Goal: Task Accomplishment & Management: Use online tool/utility

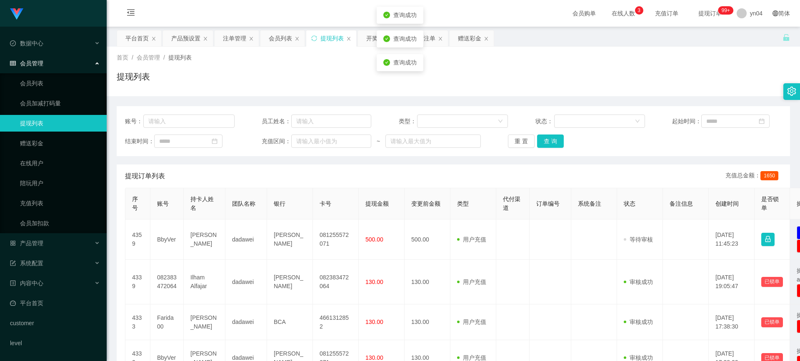
click at [174, 236] on td "BbyVer" at bounding box center [166, 240] width 33 height 40
copy td "BbyVer"
click at [549, 137] on button "查 询" at bounding box center [550, 141] width 27 height 13
click at [549, 137] on div "重 置 查 询" at bounding box center [563, 141] width 110 height 13
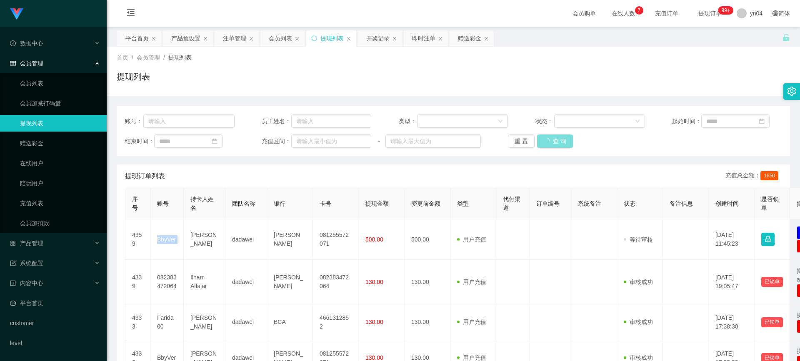
click at [549, 137] on button "查 询" at bounding box center [555, 141] width 36 height 13
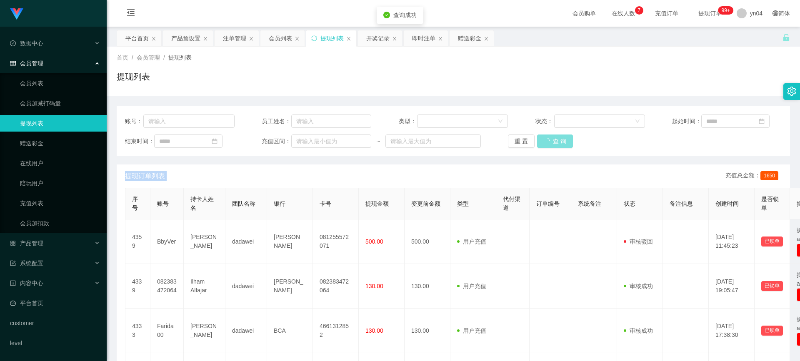
click at [549, 137] on div "重 置 查 询" at bounding box center [563, 141] width 110 height 13
click at [549, 137] on button "查 询" at bounding box center [555, 141] width 36 height 13
click at [549, 137] on div "重 置 查 询" at bounding box center [563, 141] width 110 height 13
click at [549, 137] on button "查 询" at bounding box center [555, 141] width 36 height 13
click at [549, 137] on div "重 置 查 询" at bounding box center [563, 141] width 110 height 13
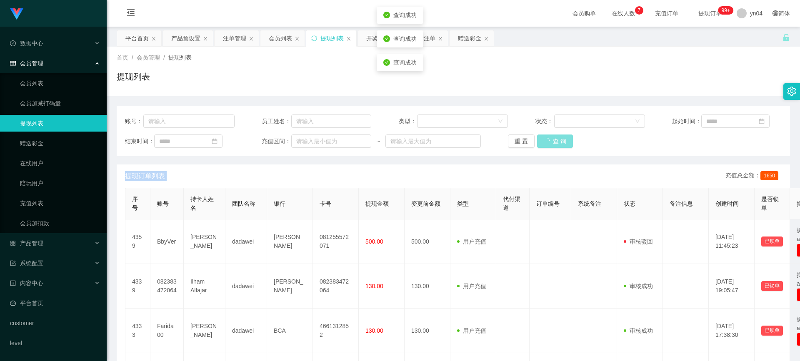
click at [549, 137] on button "查 询" at bounding box center [555, 141] width 36 height 13
click at [549, 137] on div "重 置 查 询" at bounding box center [563, 141] width 110 height 13
click at [549, 137] on button "查 询" at bounding box center [555, 141] width 36 height 13
click at [45, 77] on link "会员列表" at bounding box center [60, 83] width 80 height 17
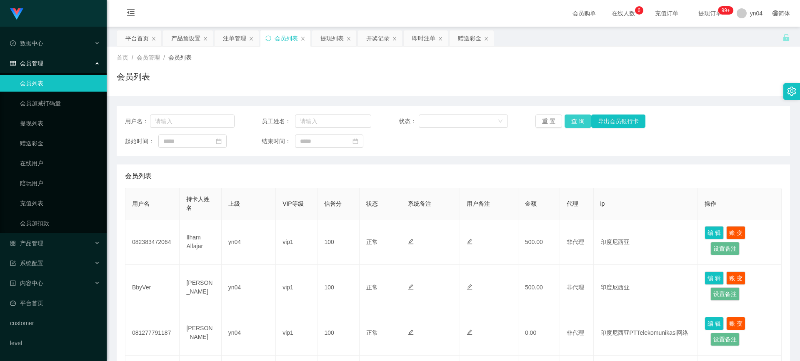
click at [577, 121] on button "查 询" at bounding box center [577, 121] width 27 height 13
click at [577, 121] on div "重 置 查 询 导出会员银行卡" at bounding box center [590, 121] width 110 height 13
click at [577, 121] on button "查 询" at bounding box center [577, 121] width 27 height 13
click at [577, 121] on div "重 置 查 询 导出会员银行卡" at bounding box center [590, 121] width 110 height 13
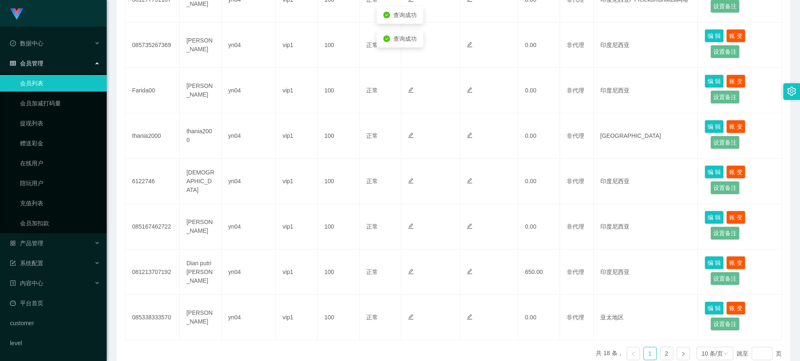
scroll to position [378, 0]
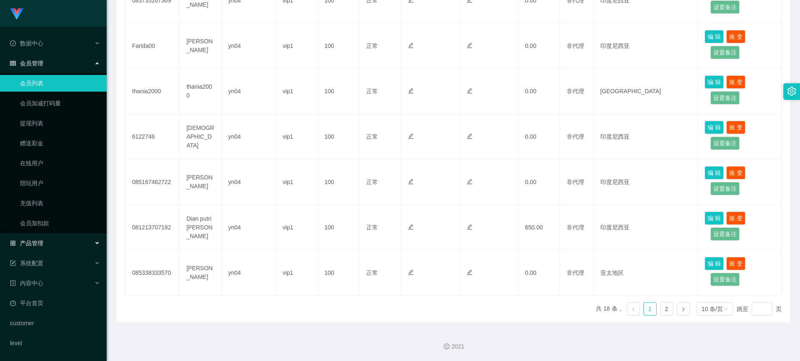
click at [39, 248] on div "产品管理" at bounding box center [53, 243] width 107 height 17
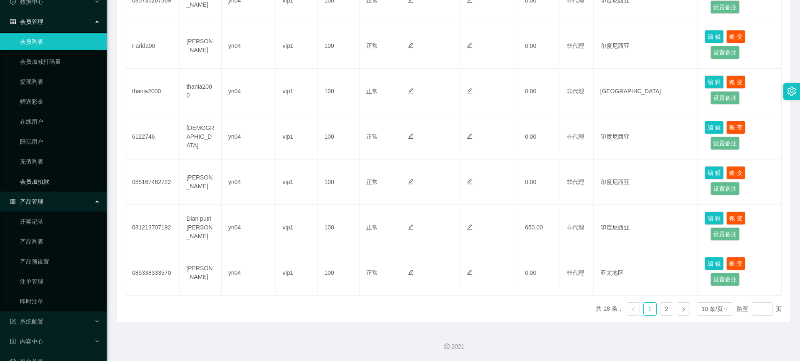
scroll to position [99, 0]
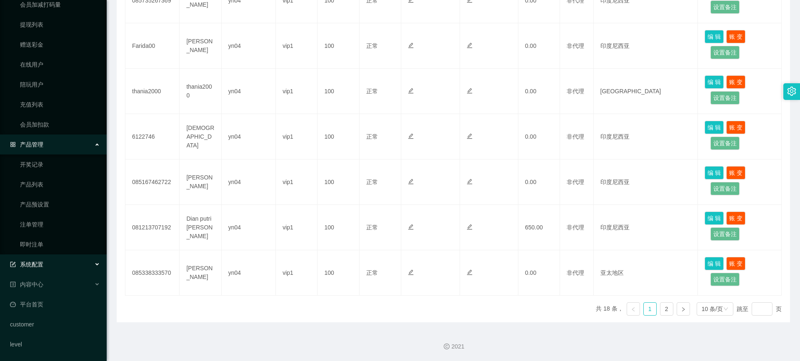
click at [43, 265] on div "系统配置" at bounding box center [53, 264] width 107 height 17
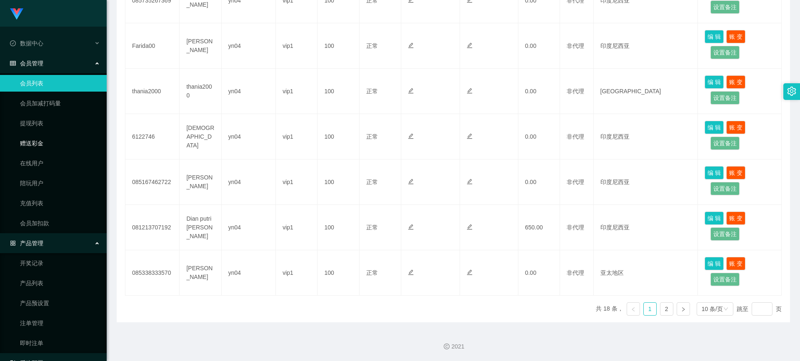
scroll to position [83, 0]
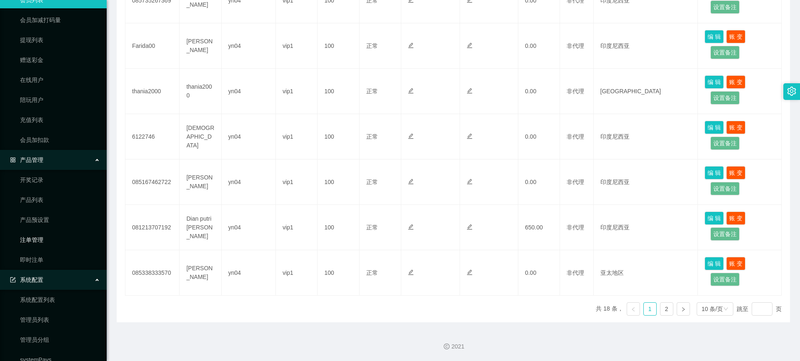
click at [43, 234] on link "注单管理" at bounding box center [60, 240] width 80 height 17
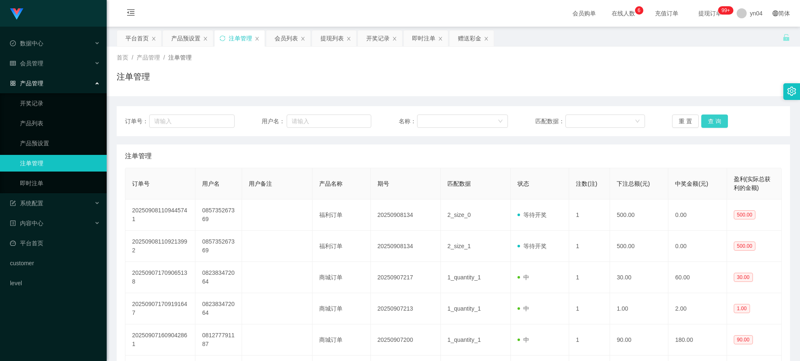
click at [706, 116] on button "查 询" at bounding box center [714, 121] width 27 height 13
click at [706, 116] on div "重 置 查 询" at bounding box center [727, 121] width 110 height 13
click at [706, 116] on button "查 询" at bounding box center [714, 121] width 27 height 13
click at [706, 116] on div "重 置 查 询" at bounding box center [727, 121] width 110 height 13
click at [706, 116] on button "查 询" at bounding box center [714, 121] width 27 height 13
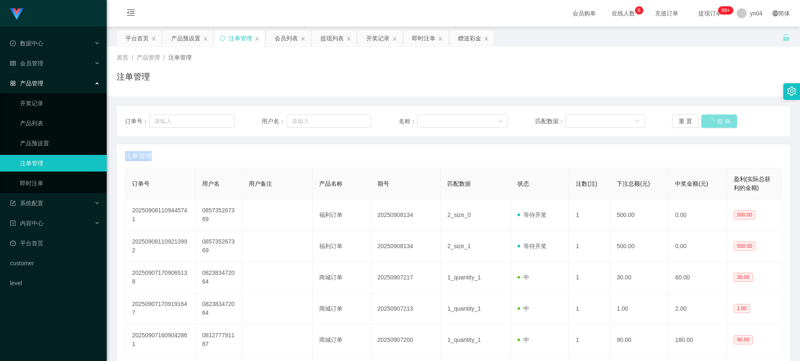
click at [706, 116] on div "重 置 查 询" at bounding box center [727, 121] width 110 height 13
click at [706, 116] on button "查 询" at bounding box center [714, 121] width 27 height 13
click at [706, 116] on div "重 置 查 询" at bounding box center [727, 121] width 110 height 13
click at [706, 116] on button "查 询" at bounding box center [714, 121] width 27 height 13
click at [706, 116] on div "重 置 查 询" at bounding box center [727, 121] width 110 height 13
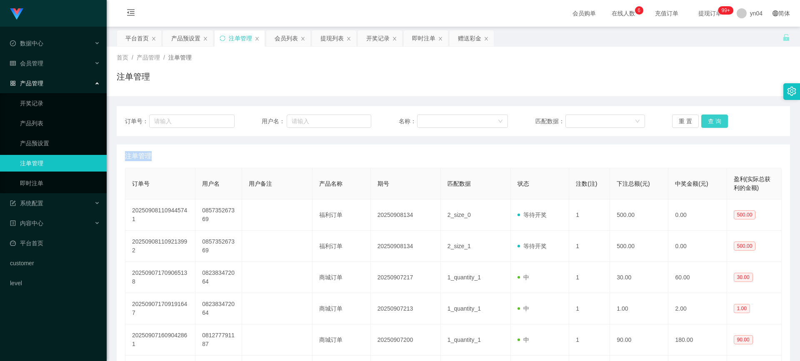
click at [706, 116] on button "查 询" at bounding box center [714, 121] width 27 height 13
click at [706, 116] on div "重 置 查 询" at bounding box center [727, 121] width 110 height 13
click at [706, 116] on button "查 询" at bounding box center [714, 121] width 27 height 13
click at [706, 116] on div "重 置 查 询" at bounding box center [727, 121] width 110 height 13
click at [706, 116] on button "查 询" at bounding box center [714, 121] width 27 height 13
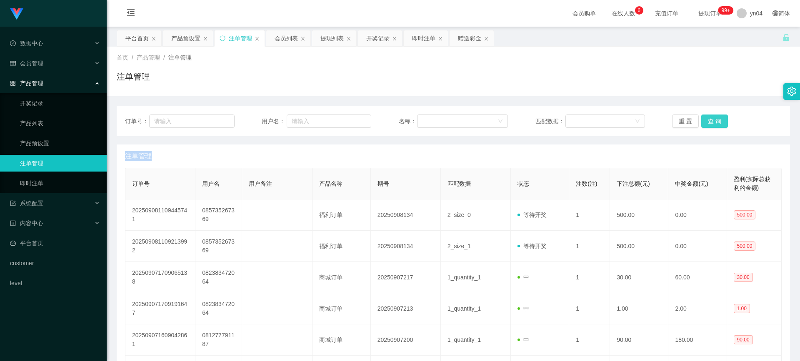
click at [706, 116] on div "重 置 查 询" at bounding box center [727, 121] width 110 height 13
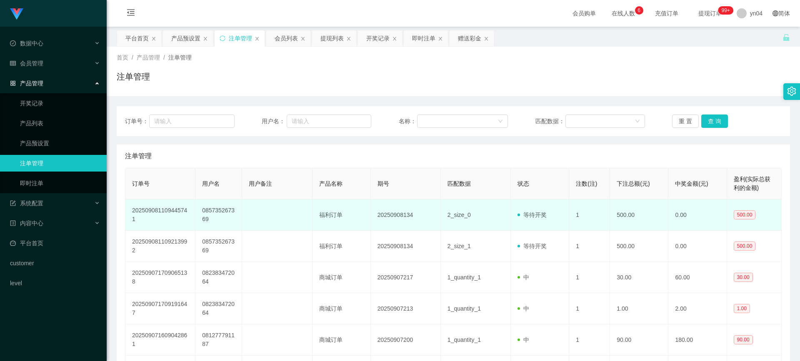
click at [216, 214] on td "085735267369" at bounding box center [218, 215] width 47 height 31
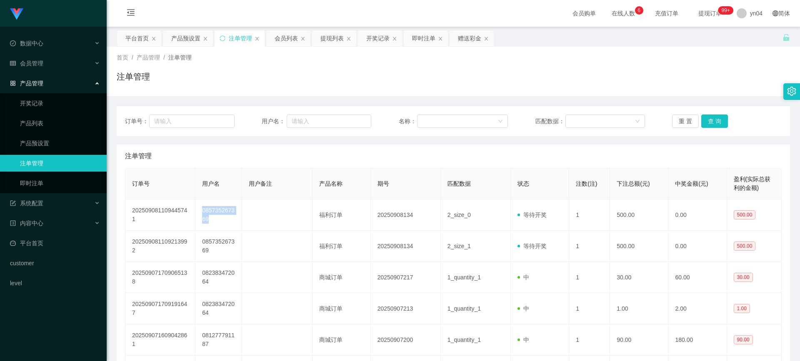
copy td "085735267369"
click at [708, 118] on button "查 询" at bounding box center [714, 121] width 27 height 13
click at [708, 118] on div "重 置 查 询" at bounding box center [727, 121] width 110 height 13
click at [708, 118] on button "查 询" at bounding box center [714, 121] width 27 height 13
click at [708, 118] on div "重 置 查 询" at bounding box center [727, 121] width 110 height 13
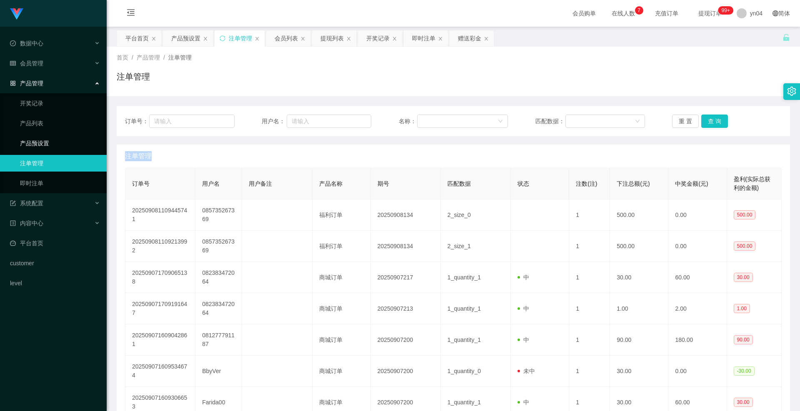
click at [34, 143] on link "产品预设置" at bounding box center [60, 143] width 80 height 17
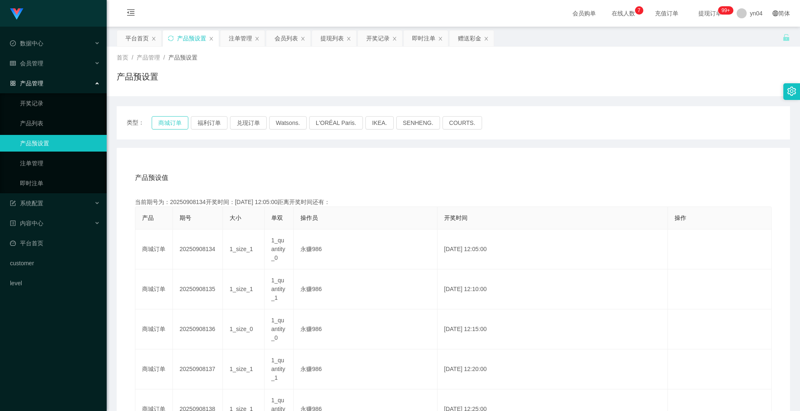
click at [170, 120] on button "商城订单" at bounding box center [170, 122] width 37 height 13
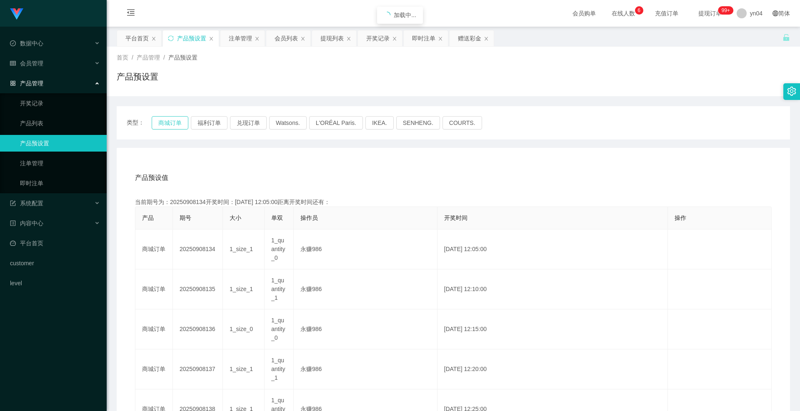
click at [170, 120] on button "商城订单" at bounding box center [170, 122] width 37 height 13
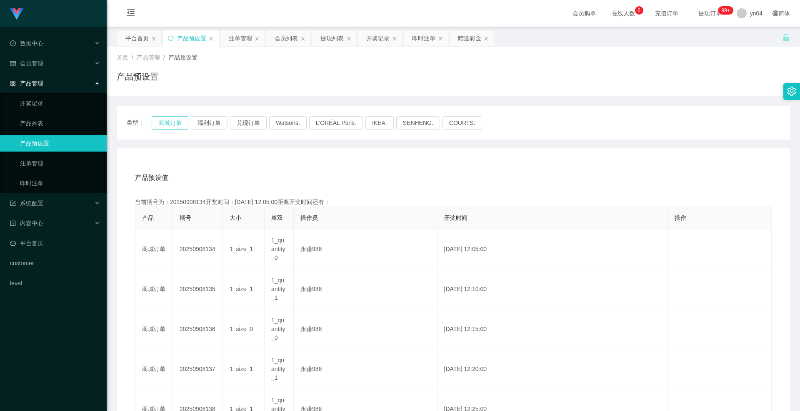
click at [170, 120] on button "商城订单" at bounding box center [170, 122] width 37 height 13
click at [177, 123] on button "商城订单" at bounding box center [170, 122] width 37 height 13
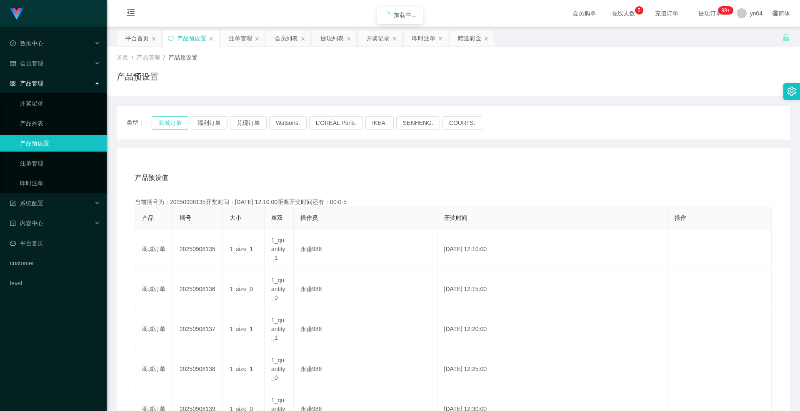
click at [177, 123] on button "商城订单" at bounding box center [170, 122] width 37 height 13
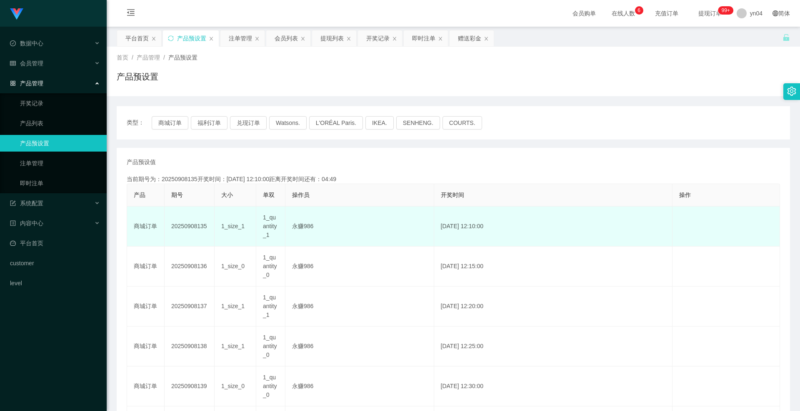
click at [275, 220] on span "1_quantity_1" at bounding box center [270, 226] width 14 height 24
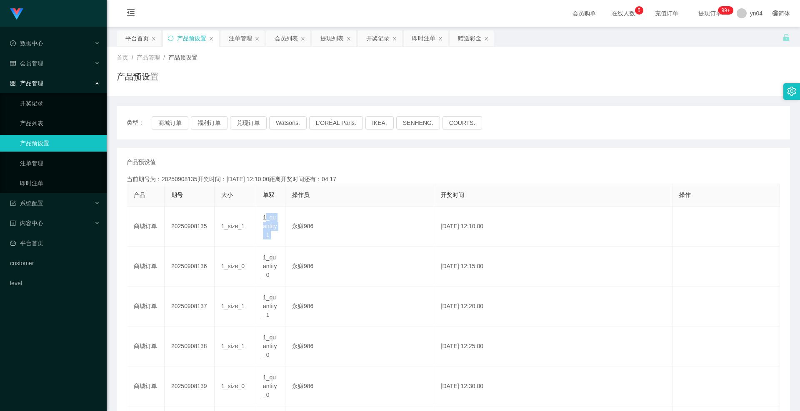
click at [64, 142] on link "产品预设置" at bounding box center [60, 143] width 80 height 17
click at [157, 125] on button "商城订单" at bounding box center [170, 122] width 37 height 13
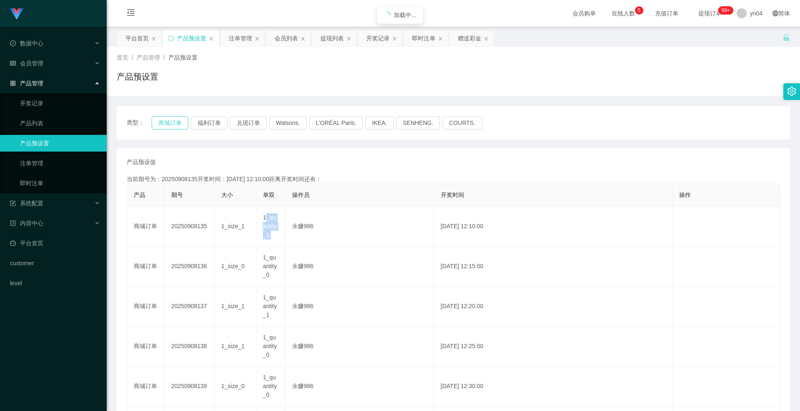
click at [157, 125] on button "商城订单" at bounding box center [170, 122] width 37 height 13
click at [45, 164] on link "注单管理" at bounding box center [60, 163] width 80 height 17
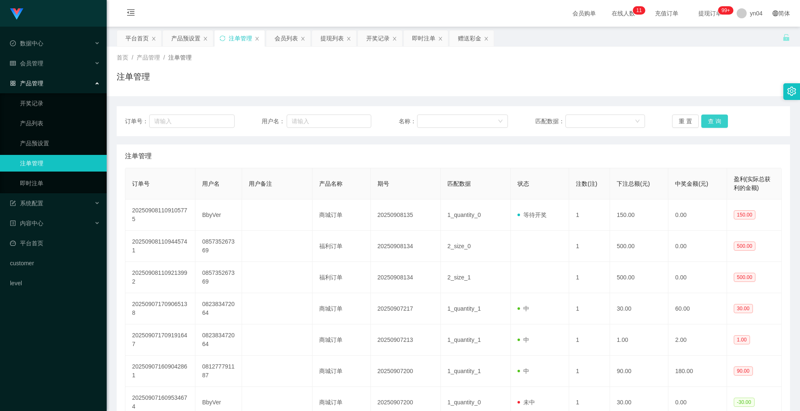
click at [710, 123] on button "查 询" at bounding box center [714, 121] width 27 height 13
click at [710, 123] on div "重 置 查 询" at bounding box center [727, 121] width 110 height 13
click at [710, 123] on button "查 询" at bounding box center [714, 121] width 27 height 13
click at [710, 123] on div "重 置 查 询" at bounding box center [727, 121] width 110 height 13
click at [710, 123] on button "查 询" at bounding box center [714, 121] width 27 height 13
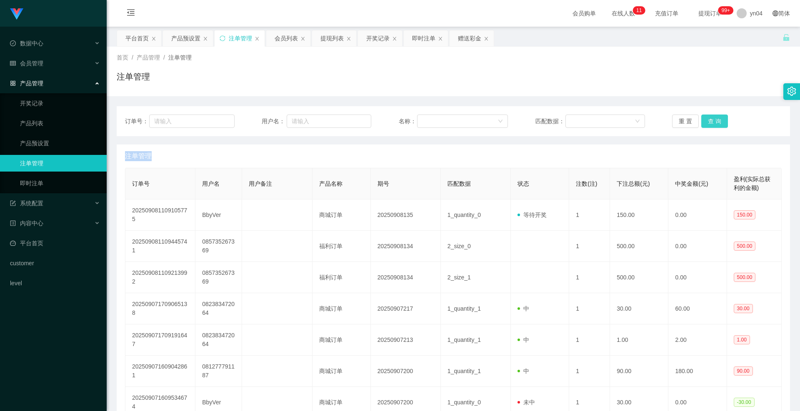
click at [710, 123] on div "重 置 查 询" at bounding box center [727, 121] width 110 height 13
click at [710, 123] on button "查 询" at bounding box center [714, 121] width 27 height 13
click at [710, 123] on div "重 置 查 询" at bounding box center [727, 121] width 110 height 13
click at [710, 123] on button "查 询" at bounding box center [714, 121] width 27 height 13
click at [710, 123] on div "重 置 查 询" at bounding box center [727, 121] width 110 height 13
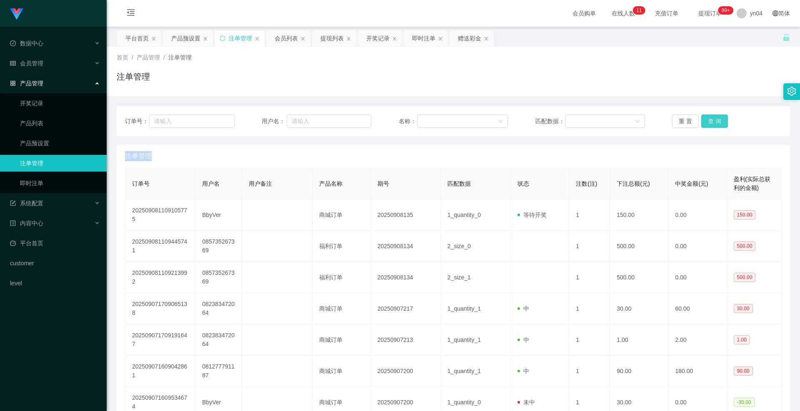
click at [710, 123] on button "查 询" at bounding box center [714, 121] width 27 height 13
click at [710, 123] on div "重 置 查 询" at bounding box center [727, 121] width 110 height 13
click at [710, 123] on button "查 询" at bounding box center [714, 121] width 27 height 13
click at [709, 123] on div "重 置 查 询" at bounding box center [727, 121] width 110 height 13
click at [709, 123] on button "查 询" at bounding box center [714, 121] width 27 height 13
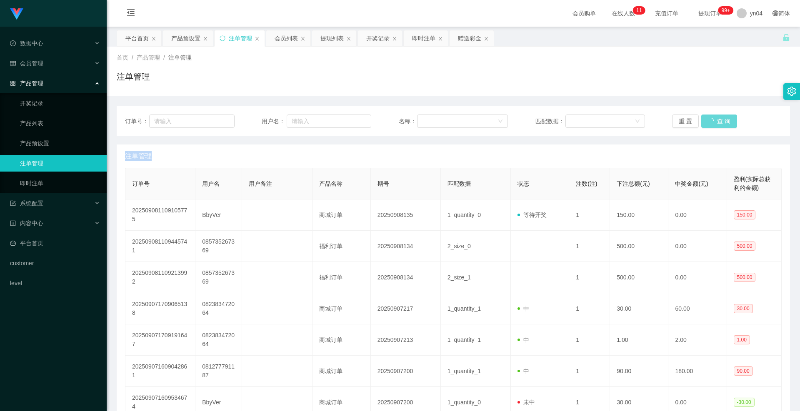
click at [709, 123] on div "重 置 查 询" at bounding box center [727, 121] width 110 height 13
click at [709, 123] on button "查 询" at bounding box center [714, 121] width 27 height 13
click at [704, 125] on button "查 询" at bounding box center [714, 121] width 27 height 13
click at [704, 125] on div "重 置 查 询" at bounding box center [727, 121] width 110 height 13
click at [704, 125] on button "查 询" at bounding box center [714, 121] width 27 height 13
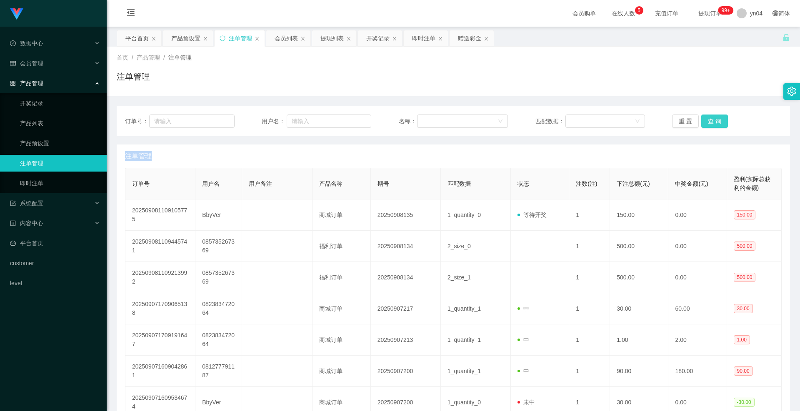
click at [704, 125] on div "重 置 查 询" at bounding box center [727, 121] width 110 height 13
click at [704, 125] on button "查 询" at bounding box center [714, 121] width 27 height 13
click at [704, 125] on div "重 置 查 询" at bounding box center [727, 121] width 110 height 13
click at [704, 125] on button "查 询" at bounding box center [714, 121] width 27 height 13
click at [704, 125] on div "重 置 查 询" at bounding box center [727, 121] width 110 height 13
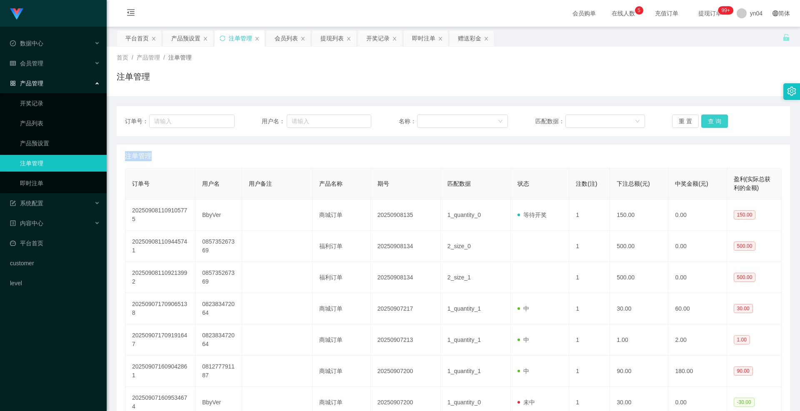
click at [704, 125] on button "查 询" at bounding box center [714, 121] width 27 height 13
click at [707, 125] on button "查 询" at bounding box center [714, 121] width 27 height 13
click at [707, 125] on div "重 置 查 询" at bounding box center [727, 121] width 110 height 13
click at [707, 125] on button "查 询" at bounding box center [714, 121] width 27 height 13
click at [708, 122] on div "重 置 查 询" at bounding box center [727, 121] width 110 height 13
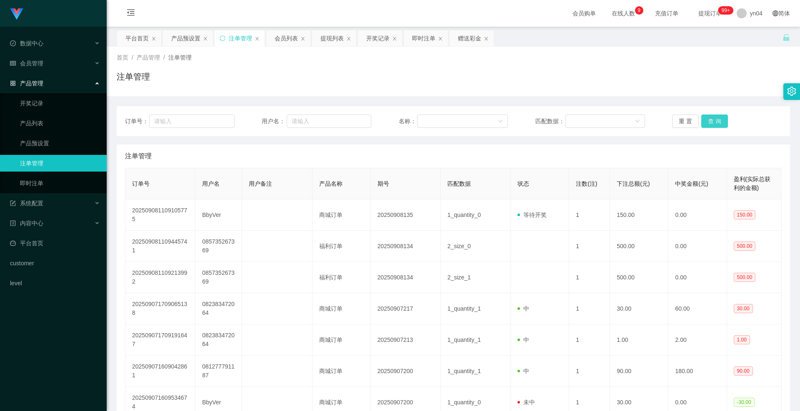
click at [708, 122] on button "查 询" at bounding box center [714, 121] width 27 height 13
click at [708, 122] on div "重 置 查 询" at bounding box center [727, 121] width 110 height 13
click at [708, 122] on button "查 询" at bounding box center [714, 121] width 27 height 13
click at [711, 124] on button "查 询" at bounding box center [714, 121] width 27 height 13
click at [711, 124] on div "重 置 查 询" at bounding box center [727, 121] width 110 height 13
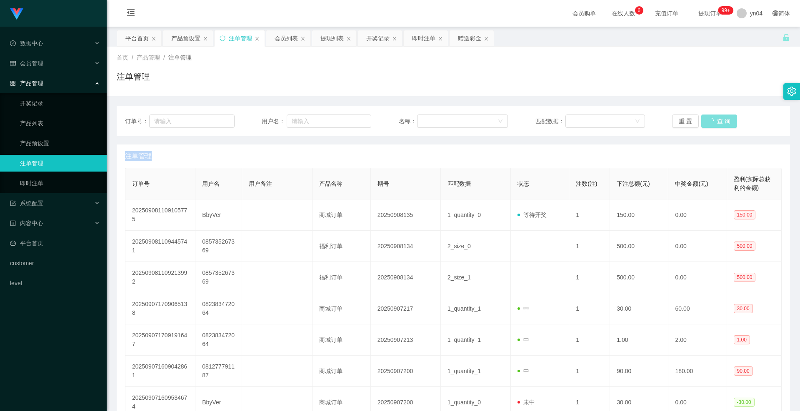
click at [711, 124] on button "查 询" at bounding box center [719, 121] width 36 height 13
click at [711, 124] on div "重 置 查 询" at bounding box center [727, 121] width 110 height 13
click at [711, 124] on button "查 询" at bounding box center [714, 121] width 27 height 13
click at [711, 124] on div "重 置 查 询" at bounding box center [727, 121] width 110 height 13
click at [711, 124] on button "查 询" at bounding box center [714, 121] width 27 height 13
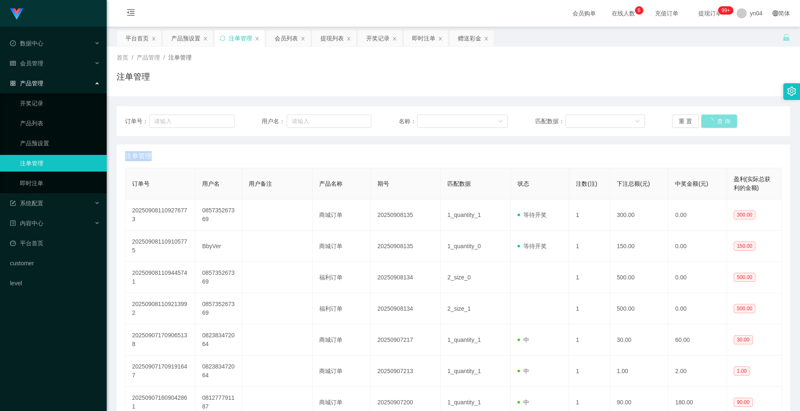
click at [711, 124] on div "重 置 查 询" at bounding box center [727, 121] width 110 height 13
click at [712, 127] on button "查 询" at bounding box center [714, 121] width 27 height 13
click at [712, 125] on div "重 置 查 询" at bounding box center [727, 121] width 110 height 13
click at [712, 125] on button "查 询" at bounding box center [714, 121] width 27 height 13
click at [712, 125] on div "重 置 查 询" at bounding box center [727, 121] width 110 height 13
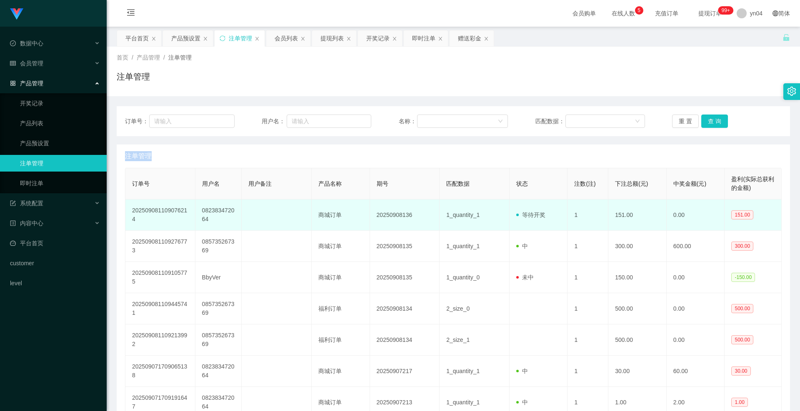
click at [206, 210] on td "082383472064" at bounding box center [218, 215] width 47 height 31
copy td "082383472064"
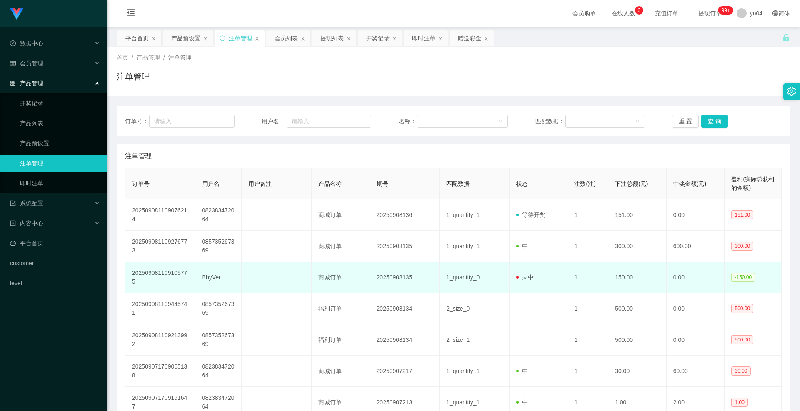
click at [209, 275] on td "BbyVer" at bounding box center [218, 277] width 47 height 31
copy td "BbyVer"
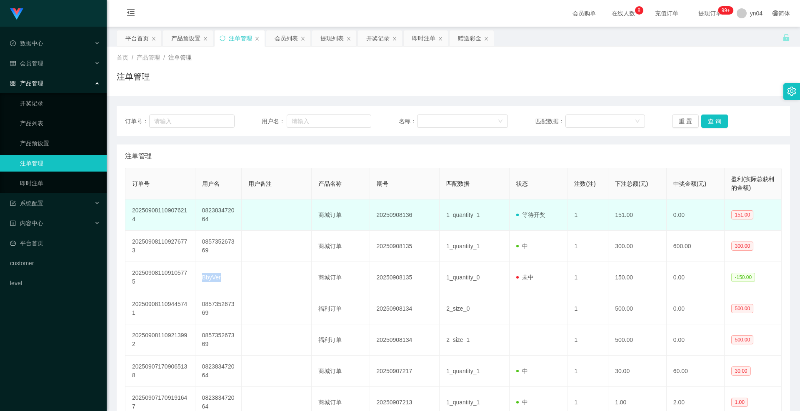
click at [211, 215] on td "082383472064" at bounding box center [218, 215] width 47 height 31
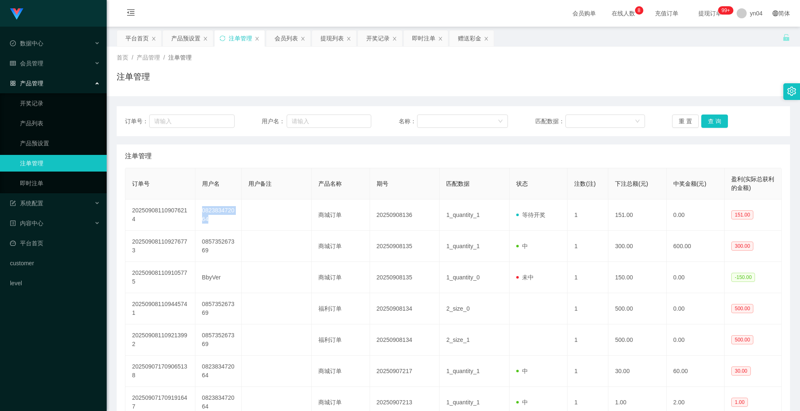
copy td "082383472064"
click at [717, 124] on button "查 询" at bounding box center [714, 121] width 27 height 13
click at [715, 124] on div "重 置 查 询" at bounding box center [727, 121] width 110 height 13
click at [715, 124] on button "查 询" at bounding box center [714, 121] width 27 height 13
click at [713, 123] on button "查 询" at bounding box center [714, 121] width 27 height 13
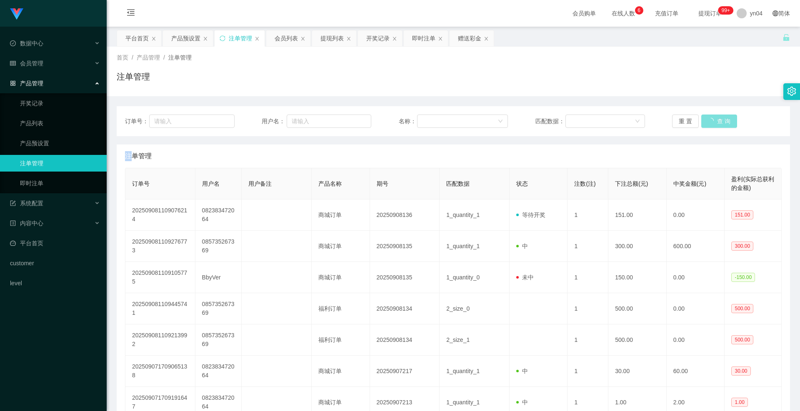
click at [713, 123] on div "重 置 查 询" at bounding box center [727, 121] width 110 height 13
click at [713, 123] on button "查 询" at bounding box center [719, 121] width 36 height 13
click at [713, 123] on div "重 置 查 询" at bounding box center [727, 121] width 110 height 13
click at [713, 123] on button "查 询" at bounding box center [714, 121] width 27 height 13
click at [713, 123] on div "重 置 查 询" at bounding box center [727, 121] width 110 height 13
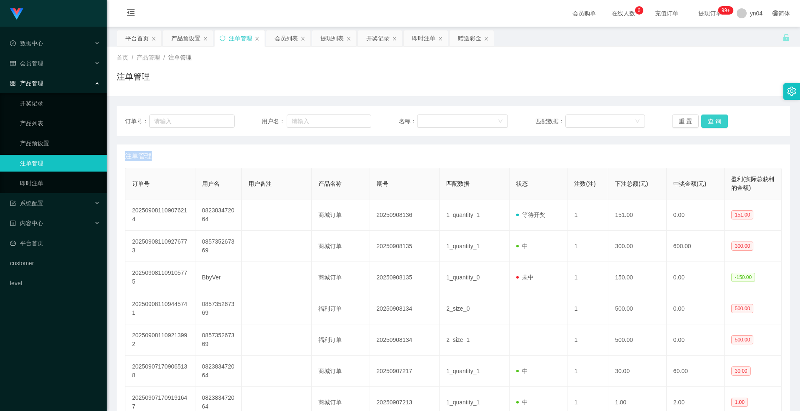
click at [713, 123] on button "查 询" at bounding box center [714, 121] width 27 height 13
click at [713, 123] on div "重 置 查 询" at bounding box center [727, 121] width 110 height 13
click at [713, 123] on button "查 询" at bounding box center [714, 121] width 27 height 13
click at [713, 123] on div "重 置 查 询" at bounding box center [727, 121] width 110 height 13
click at [713, 123] on button "查 询" at bounding box center [714, 121] width 27 height 13
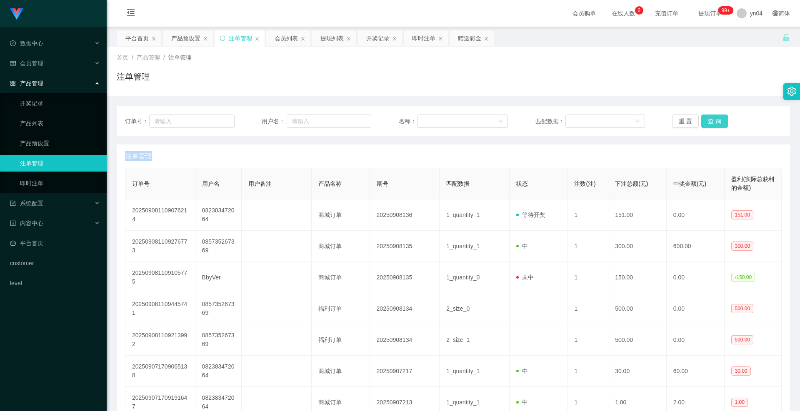
click at [713, 123] on div "重 置 查 询" at bounding box center [727, 121] width 110 height 13
click at [713, 123] on button "查 询" at bounding box center [714, 121] width 27 height 13
click at [713, 123] on div "重 置 查 询" at bounding box center [727, 121] width 110 height 13
click at [713, 123] on button "查 询" at bounding box center [714, 121] width 27 height 13
click at [713, 123] on div "重 置 查 询" at bounding box center [727, 121] width 110 height 13
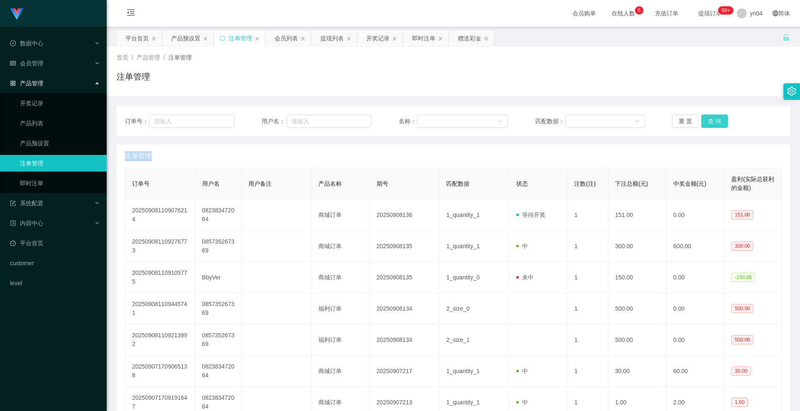
click at [713, 123] on button "查 询" at bounding box center [714, 121] width 27 height 13
click at [50, 72] on li "会员管理" at bounding box center [53, 64] width 107 height 18
click at [50, 62] on div "会员管理" at bounding box center [53, 63] width 107 height 17
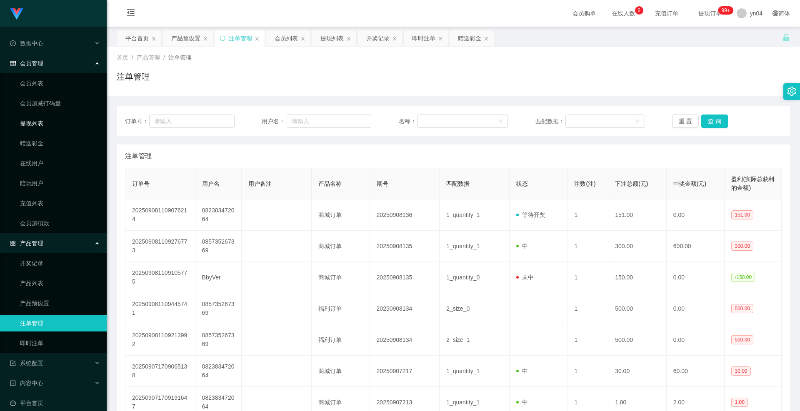
click at [46, 121] on link "提现列表" at bounding box center [60, 123] width 80 height 17
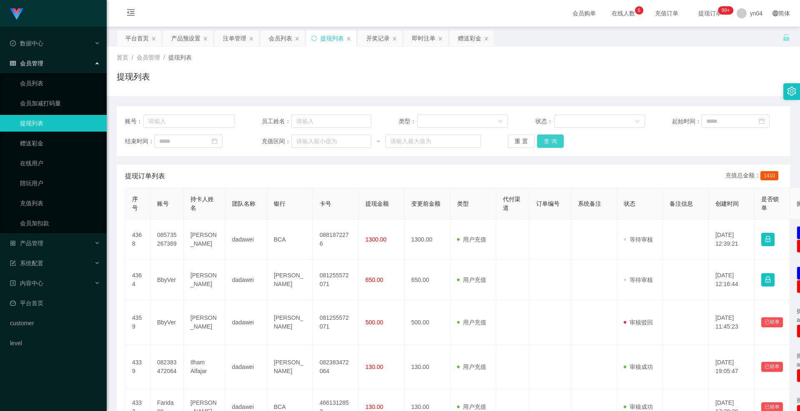
click at [550, 140] on button "查 询" at bounding box center [550, 141] width 27 height 13
click at [550, 140] on div "重 置 查 询" at bounding box center [563, 141] width 110 height 13
click at [550, 140] on button "查 询" at bounding box center [550, 141] width 27 height 13
click at [550, 140] on div "重 置 查 询" at bounding box center [563, 141] width 110 height 13
click at [550, 140] on button "查 询" at bounding box center [550, 141] width 27 height 13
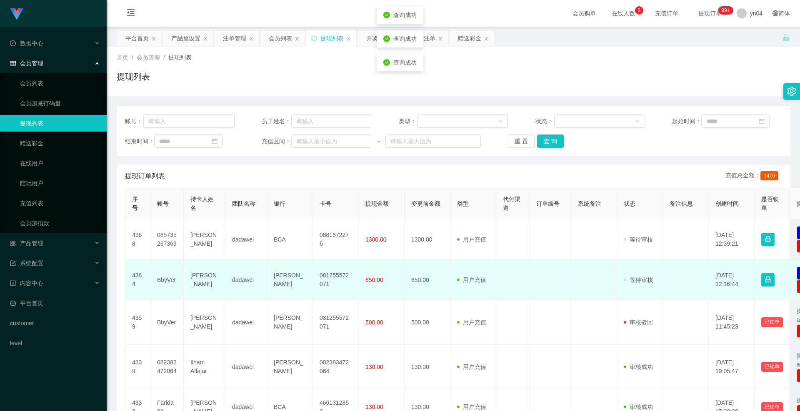
click at [175, 278] on td "BbyVer" at bounding box center [166, 280] width 33 height 40
click at [171, 279] on td "BbyVer" at bounding box center [166, 280] width 33 height 40
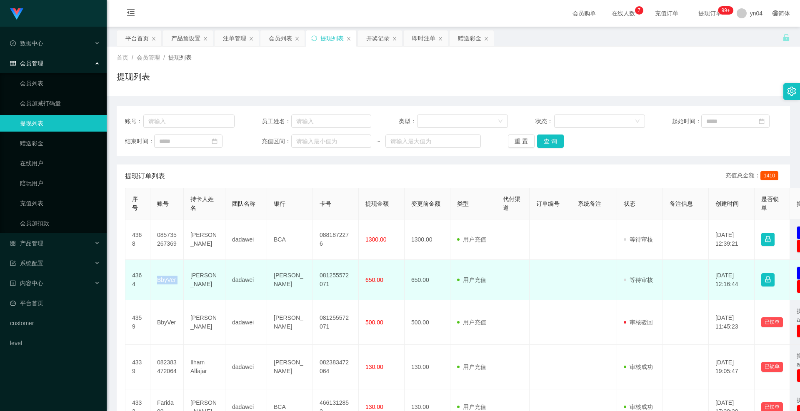
copy td "BbyVer"
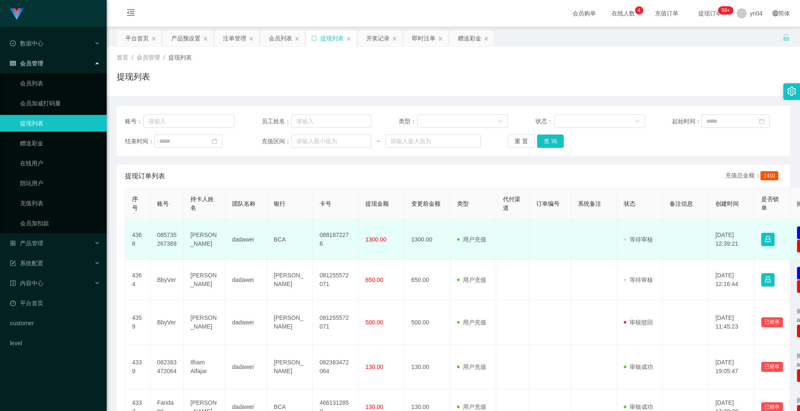
click at [162, 241] on td "085735267369" at bounding box center [166, 240] width 33 height 40
copy td "085735267369"
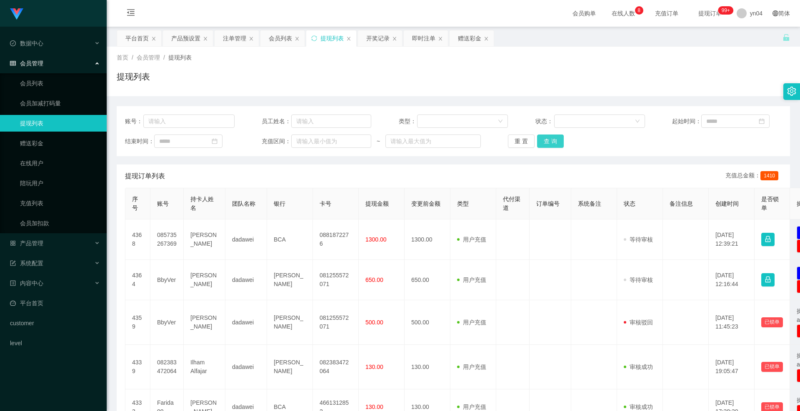
drag, startPoint x: 564, startPoint y: 141, endPoint x: 556, endPoint y: 141, distance: 7.5
click at [563, 141] on div "重 置 查 询" at bounding box center [563, 141] width 110 height 13
click at [556, 141] on button "查 询" at bounding box center [550, 141] width 27 height 13
click at [556, 141] on div "重 置 查 询" at bounding box center [563, 141] width 110 height 13
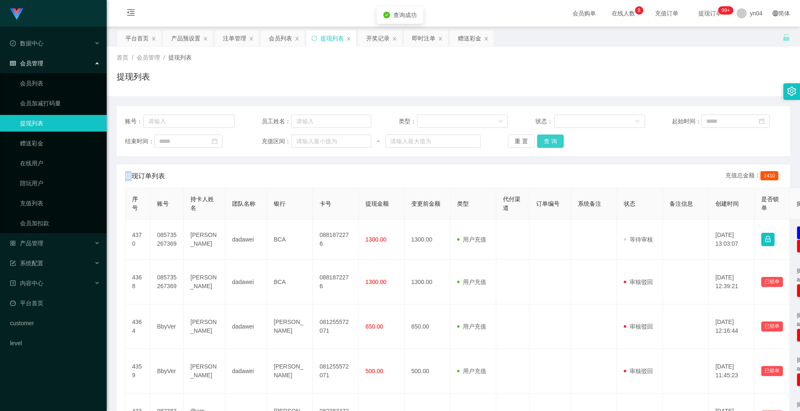
click at [556, 141] on button "查 询" at bounding box center [550, 141] width 27 height 13
click at [556, 141] on div "重 置 查 询" at bounding box center [563, 141] width 110 height 13
click at [554, 144] on button "查 询" at bounding box center [550, 141] width 27 height 13
click at [554, 144] on div "重 置 查 询" at bounding box center [563, 141] width 110 height 13
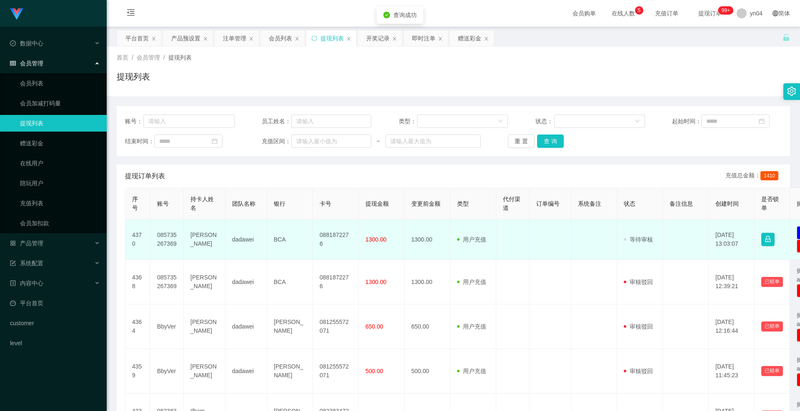
click at [167, 239] on td "085735267369" at bounding box center [166, 240] width 33 height 40
copy td "085735267369"
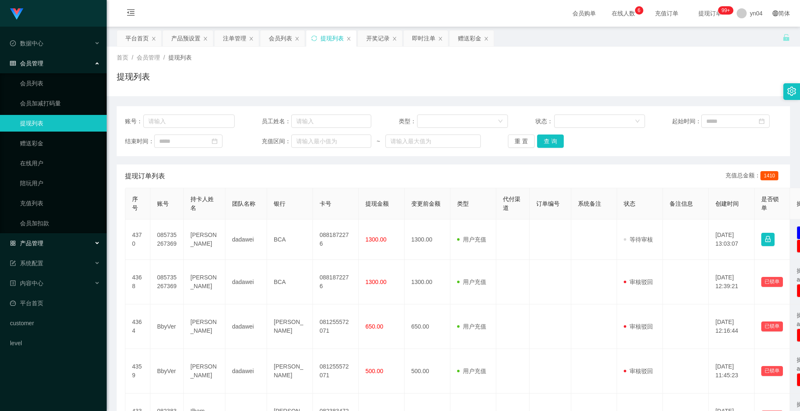
click at [49, 237] on div "产品管理" at bounding box center [53, 243] width 107 height 17
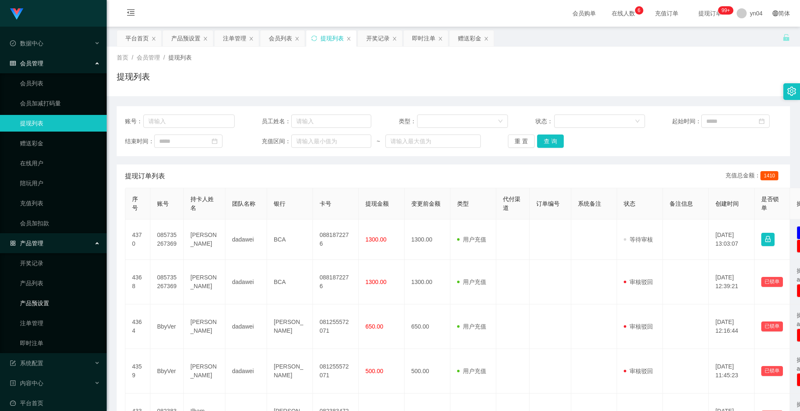
click at [43, 298] on link "产品预设置" at bounding box center [60, 303] width 80 height 17
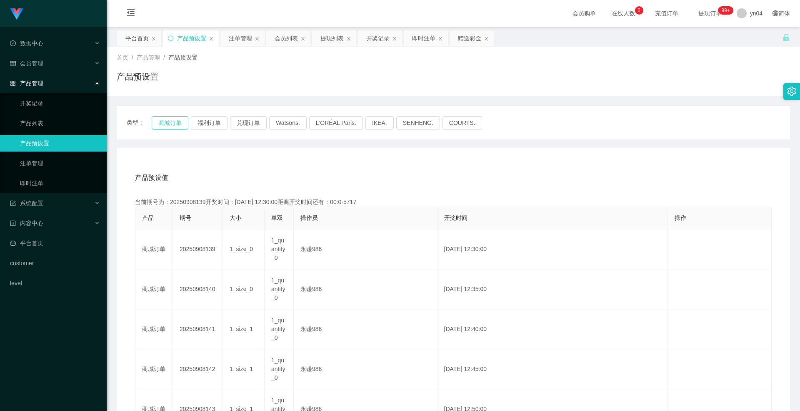
click at [176, 123] on button "商城订单" at bounding box center [170, 122] width 37 height 13
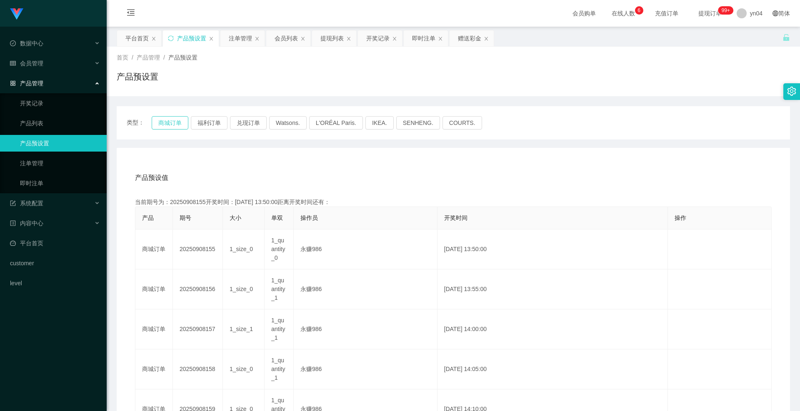
click at [176, 123] on button "商城订单" at bounding box center [170, 122] width 37 height 13
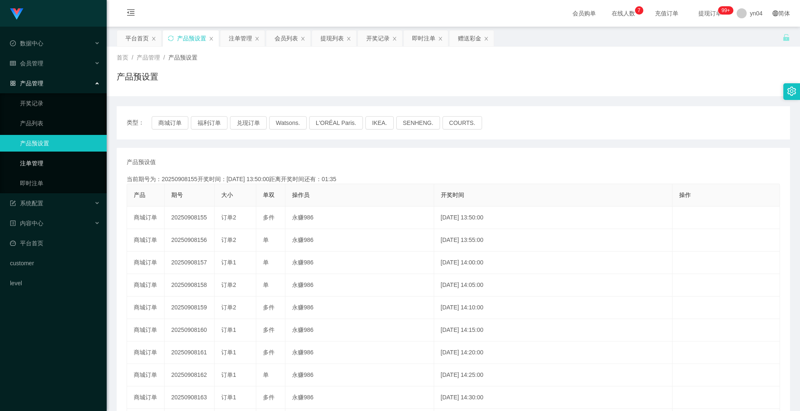
click at [43, 162] on link "注单管理" at bounding box center [60, 163] width 80 height 17
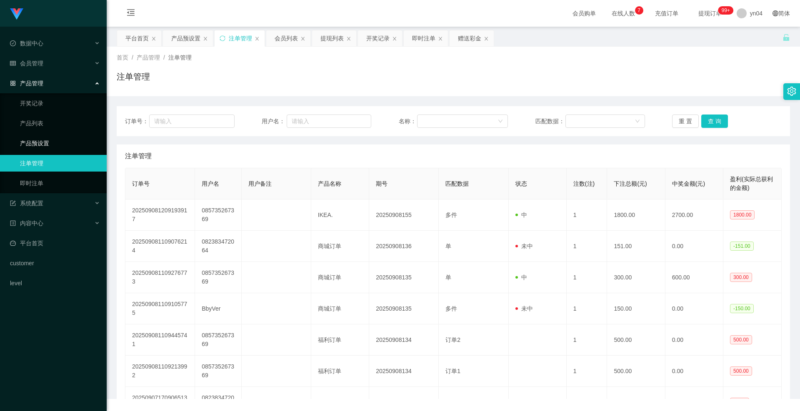
click at [47, 142] on link "产品预设置" at bounding box center [60, 143] width 80 height 17
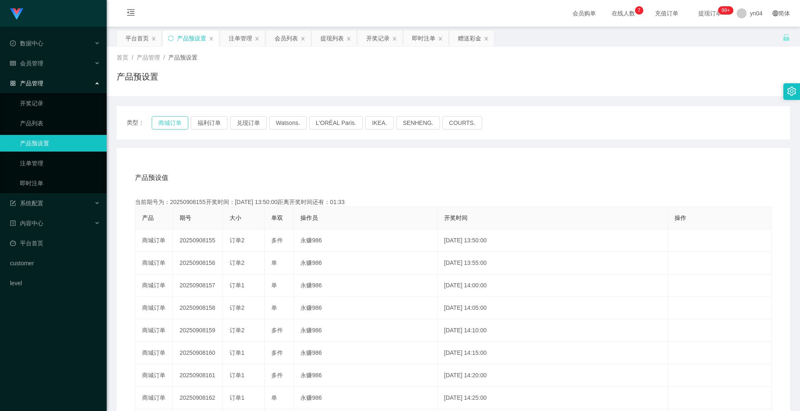
click at [170, 121] on button "商城订单" at bounding box center [170, 122] width 37 height 13
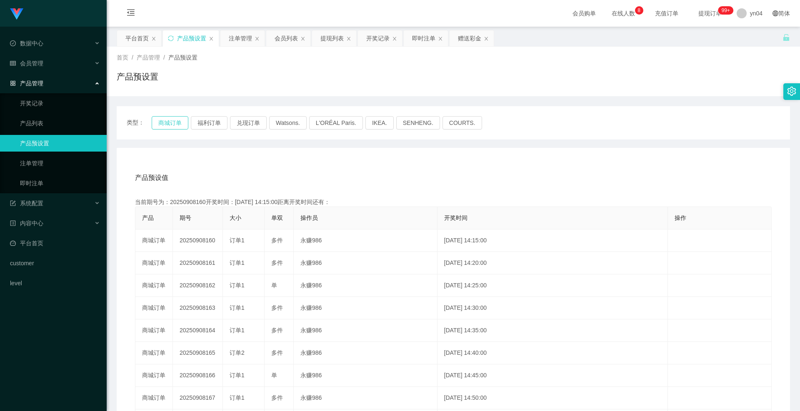
click at [170, 121] on button "商城订单" at bounding box center [170, 122] width 37 height 13
click at [68, 147] on link "产品预设置" at bounding box center [60, 143] width 80 height 17
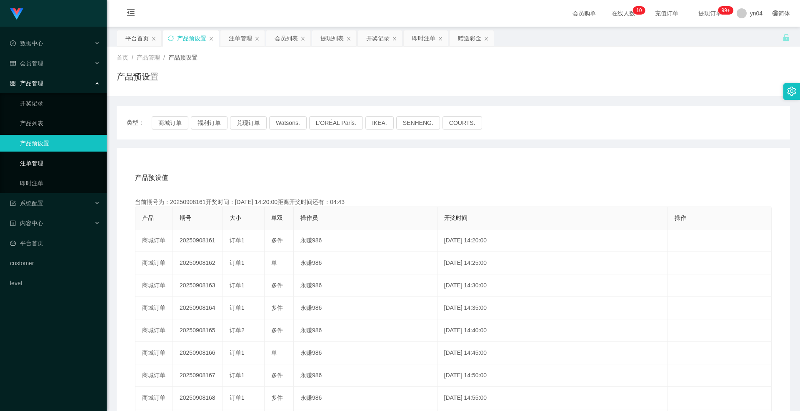
click at [64, 157] on link "注单管理" at bounding box center [60, 163] width 80 height 17
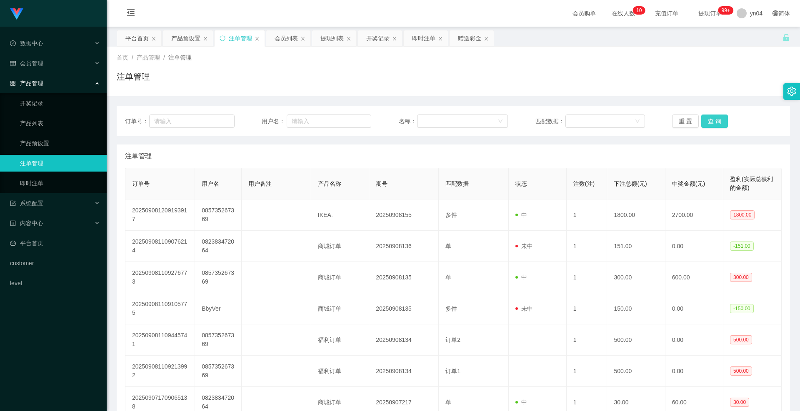
click at [706, 117] on button "查 询" at bounding box center [714, 121] width 27 height 13
click at [41, 65] on span "会员管理" at bounding box center [26, 63] width 33 height 7
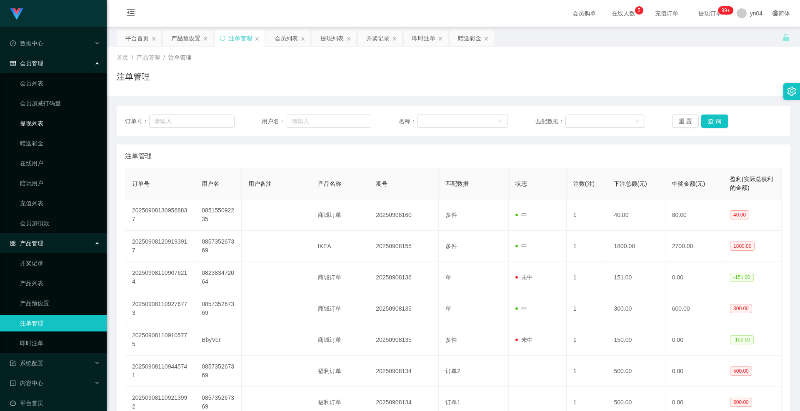
click at [45, 123] on link "提现列表" at bounding box center [60, 123] width 80 height 17
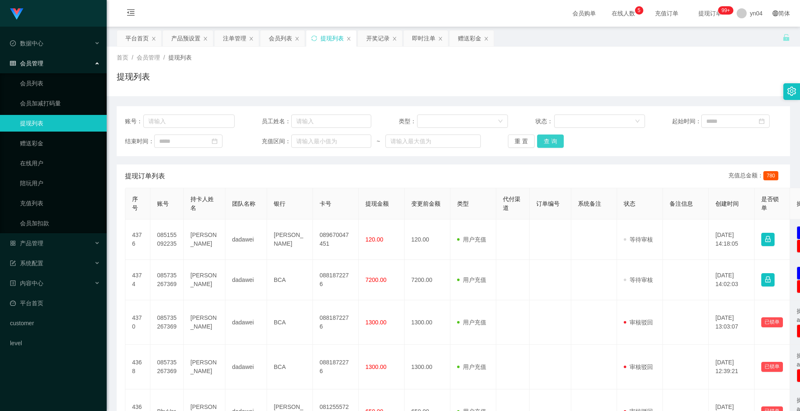
click at [552, 137] on button "查 询" at bounding box center [550, 141] width 27 height 13
click at [552, 137] on div "重 置 查 询" at bounding box center [563, 141] width 110 height 13
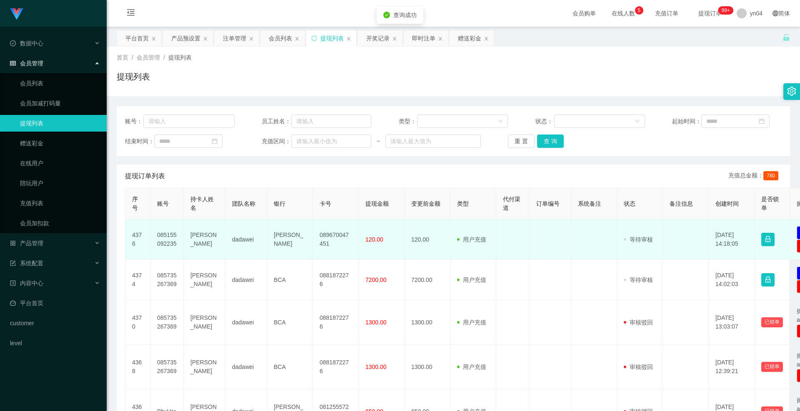
click at [172, 235] on td "085155092235" at bounding box center [166, 240] width 33 height 40
copy td "085155092235"
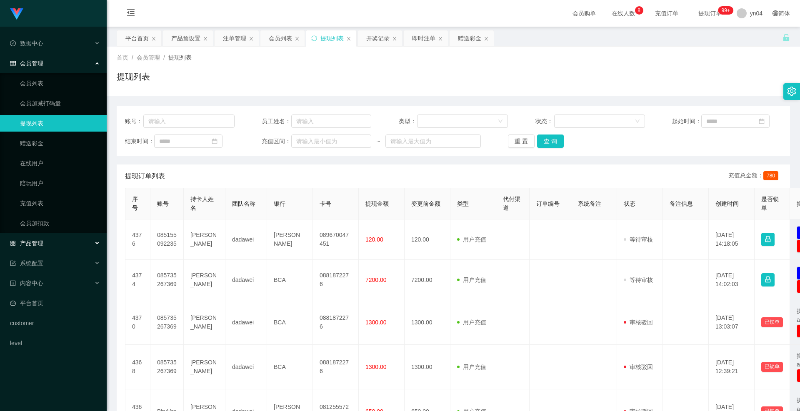
click at [40, 241] on span "产品管理" at bounding box center [26, 243] width 33 height 7
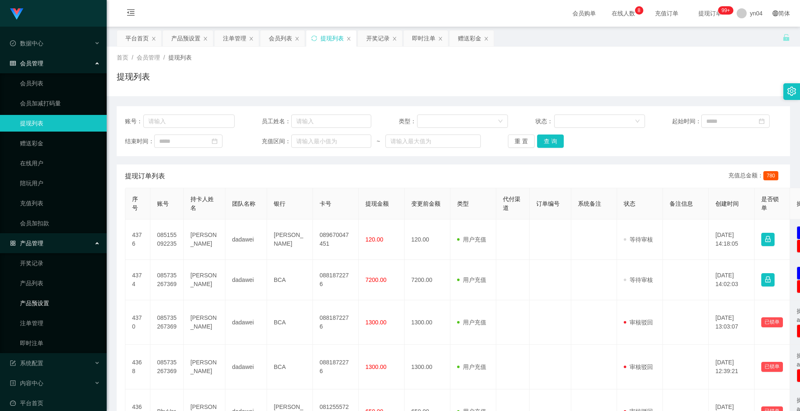
click at [49, 300] on link "产品预设置" at bounding box center [60, 303] width 80 height 17
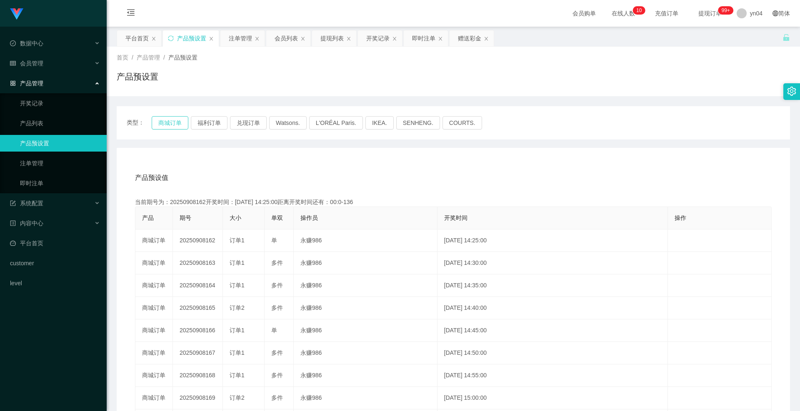
click at [166, 120] on button "商城订单" at bounding box center [170, 122] width 37 height 13
click at [208, 120] on button "福利订单" at bounding box center [209, 122] width 37 height 13
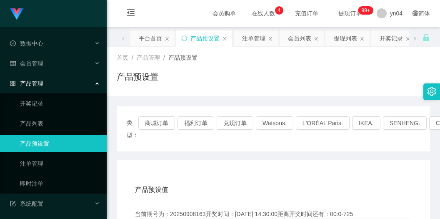
click at [46, 143] on link "产品预设置" at bounding box center [60, 143] width 80 height 17
click at [148, 120] on button "商城订单" at bounding box center [156, 122] width 37 height 13
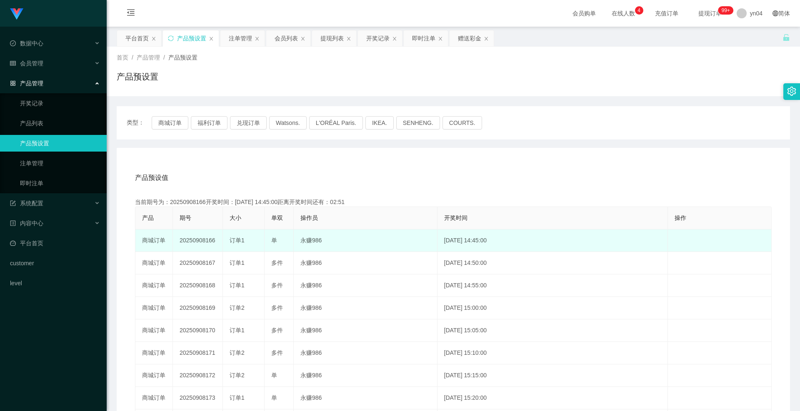
drag, startPoint x: 194, startPoint y: 240, endPoint x: 278, endPoint y: 241, distance: 84.1
click at [278, 241] on tr "商城订单 20250908166 订单1 单 永赚986 [DATE] 14:45:00 编 辑 限制投注" at bounding box center [453, 241] width 636 height 22
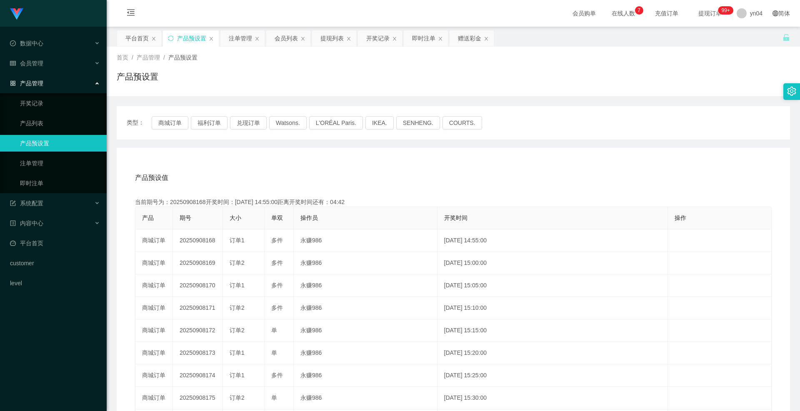
click at [38, 195] on ul "数据中心 会员管理 会员列表 会员加减打码量 提现列表 赠送彩金 在线用户 陪玩用户 充值列表 会员加扣款 产品管理 开奖记录 产品列表 产品预设置 注单管理…" at bounding box center [53, 163] width 107 height 273
click at [36, 202] on span "系统配置" at bounding box center [26, 203] width 33 height 7
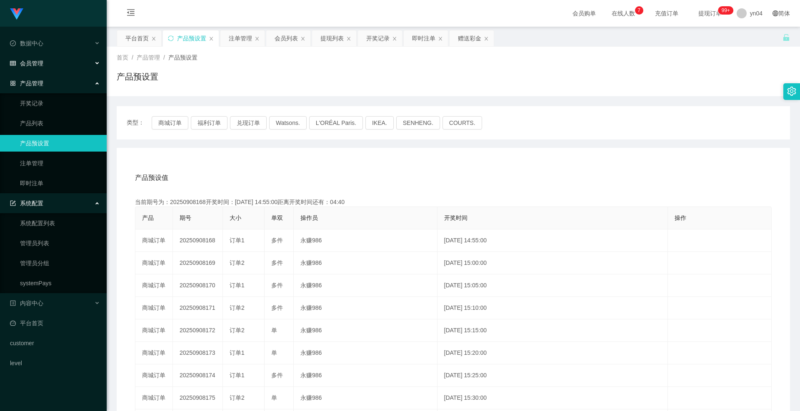
click at [47, 65] on div "会员管理" at bounding box center [53, 63] width 107 height 17
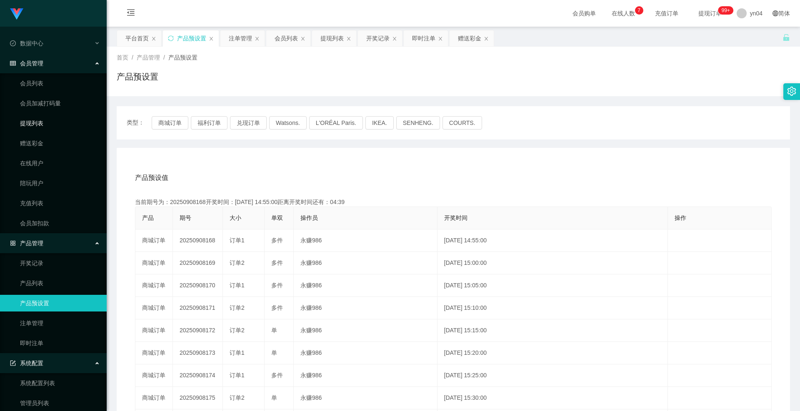
click at [40, 119] on link "提现列表" at bounding box center [60, 123] width 80 height 17
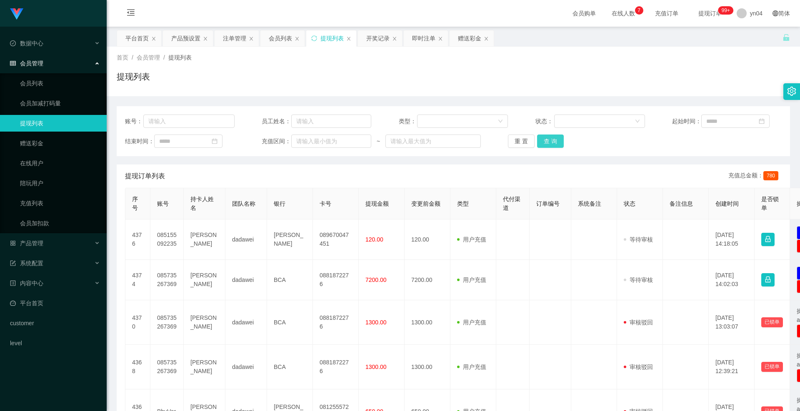
click at [542, 143] on button "查 询" at bounding box center [550, 141] width 27 height 13
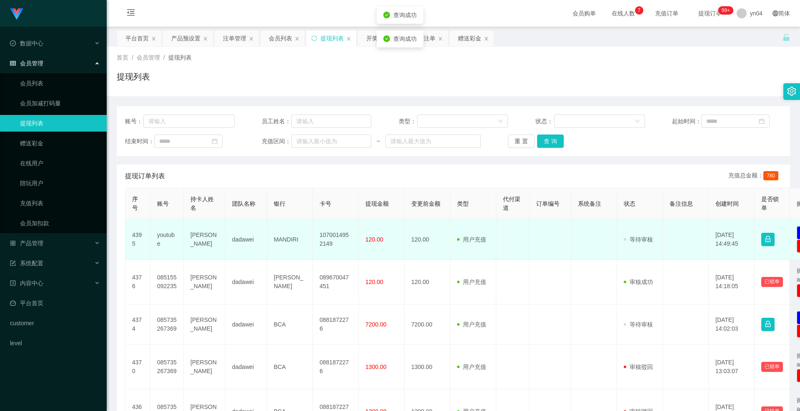
click at [159, 240] on td "youtube" at bounding box center [166, 240] width 33 height 40
drag, startPoint x: 159, startPoint y: 240, endPoint x: 170, endPoint y: 248, distance: 13.4
click at [170, 248] on td "youtube" at bounding box center [166, 240] width 33 height 40
click at [165, 242] on td "youtube" at bounding box center [166, 240] width 33 height 40
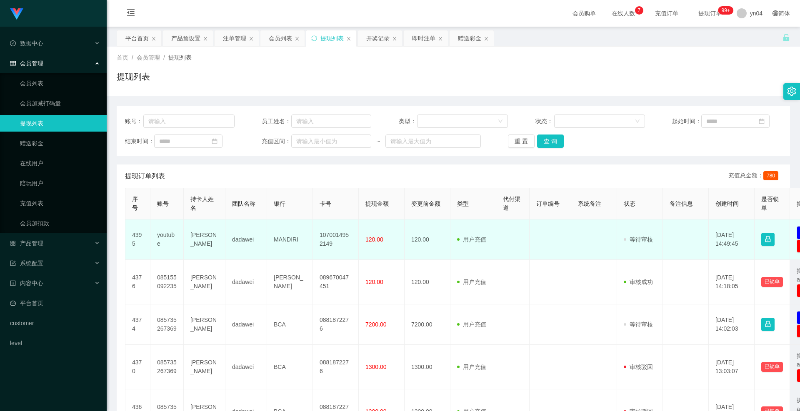
click at [160, 236] on td "youtube" at bounding box center [166, 240] width 33 height 40
copy td "youtube"
